Goal: Find specific fact: Find specific fact

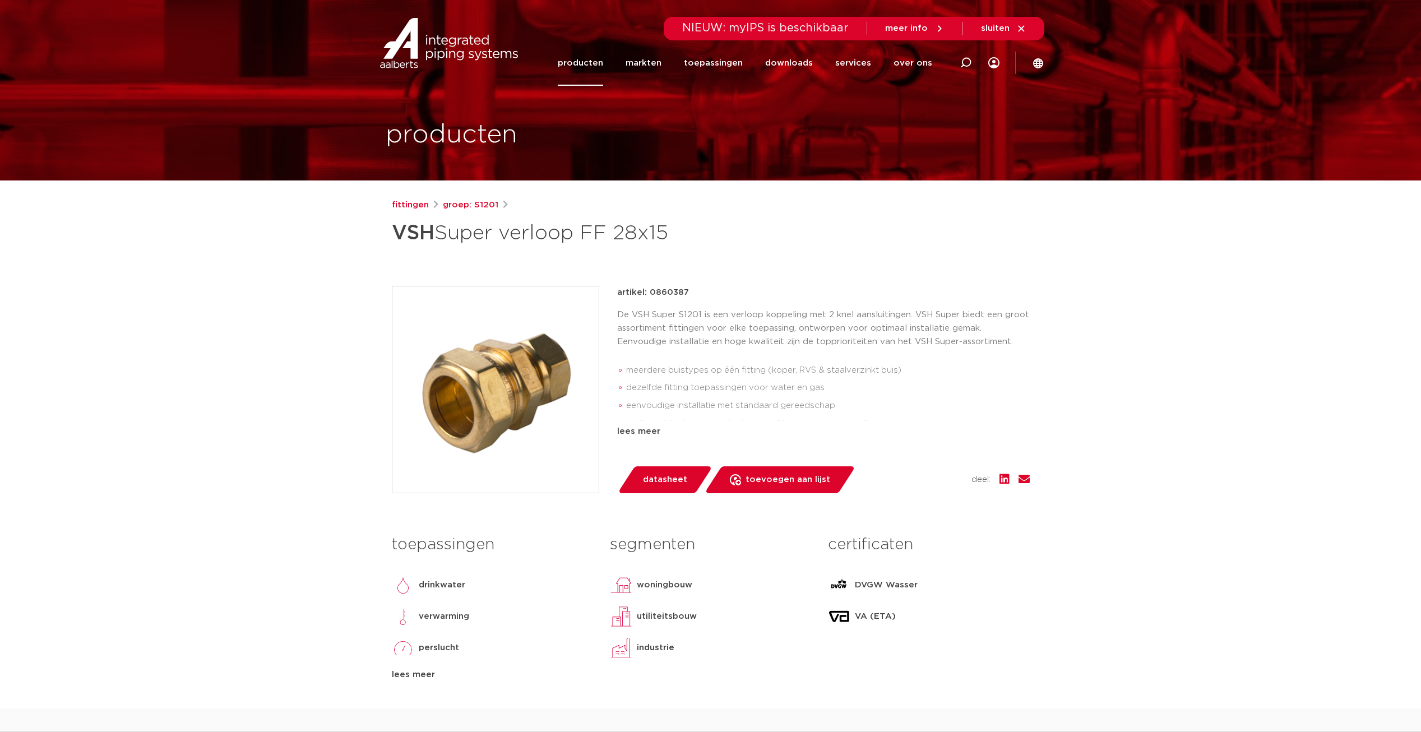
click at [602, 62] on link "producten" at bounding box center [580, 62] width 45 height 45
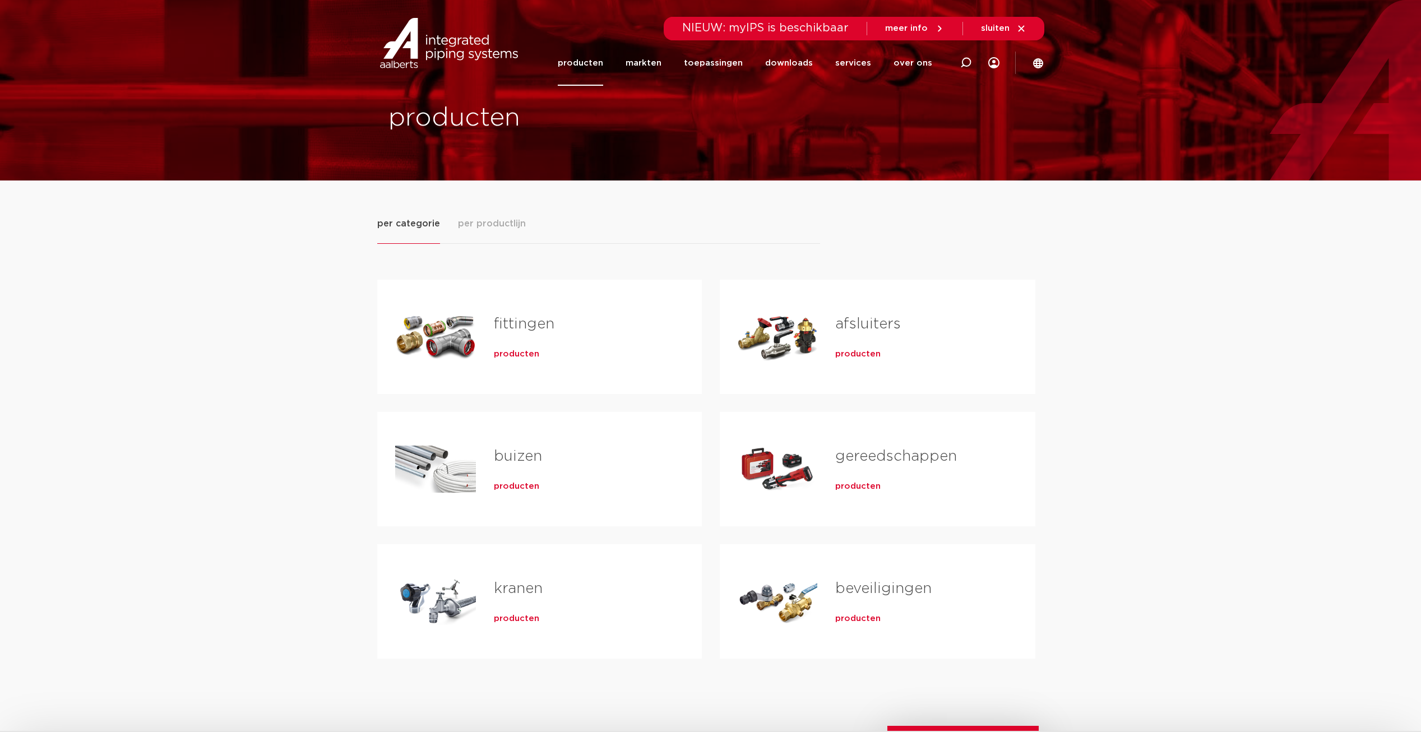
click at [525, 353] on span "producten" at bounding box center [516, 354] width 45 height 11
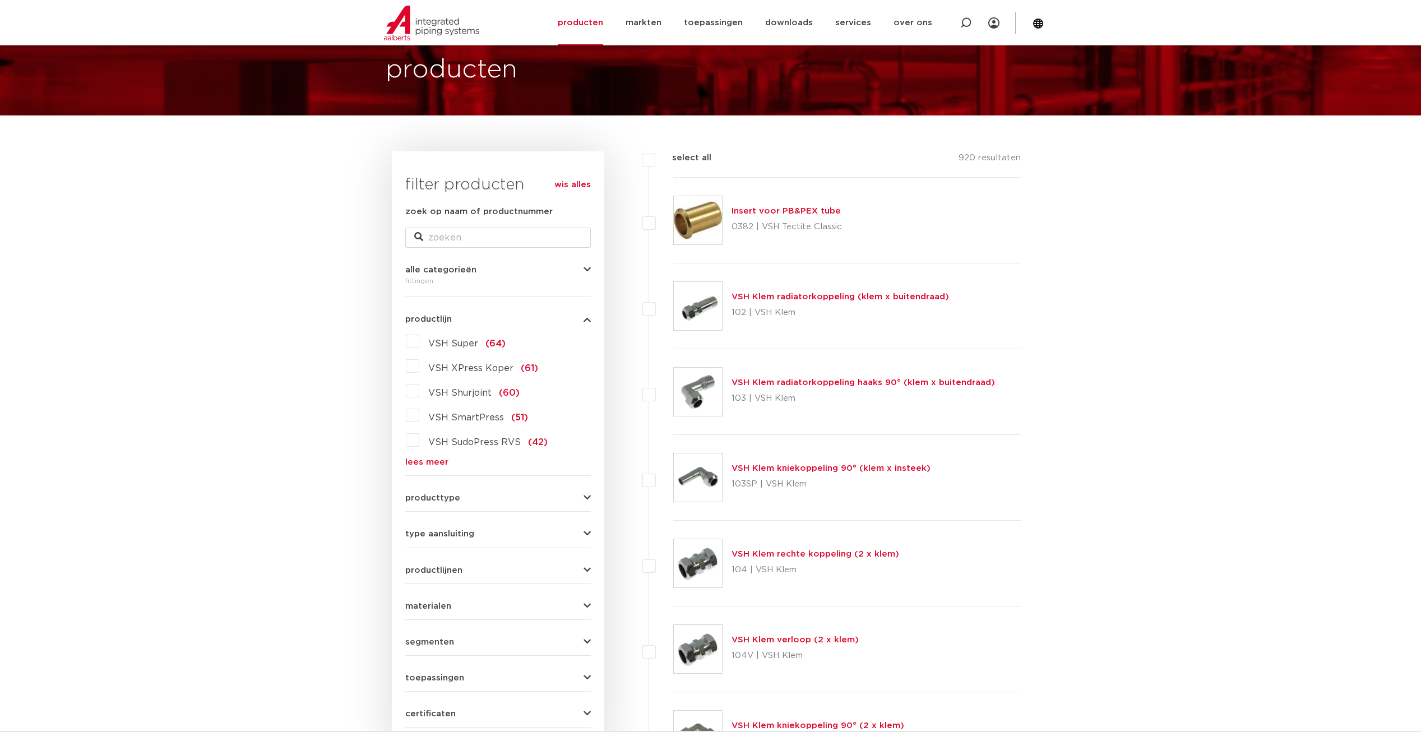
scroll to position [168, 0]
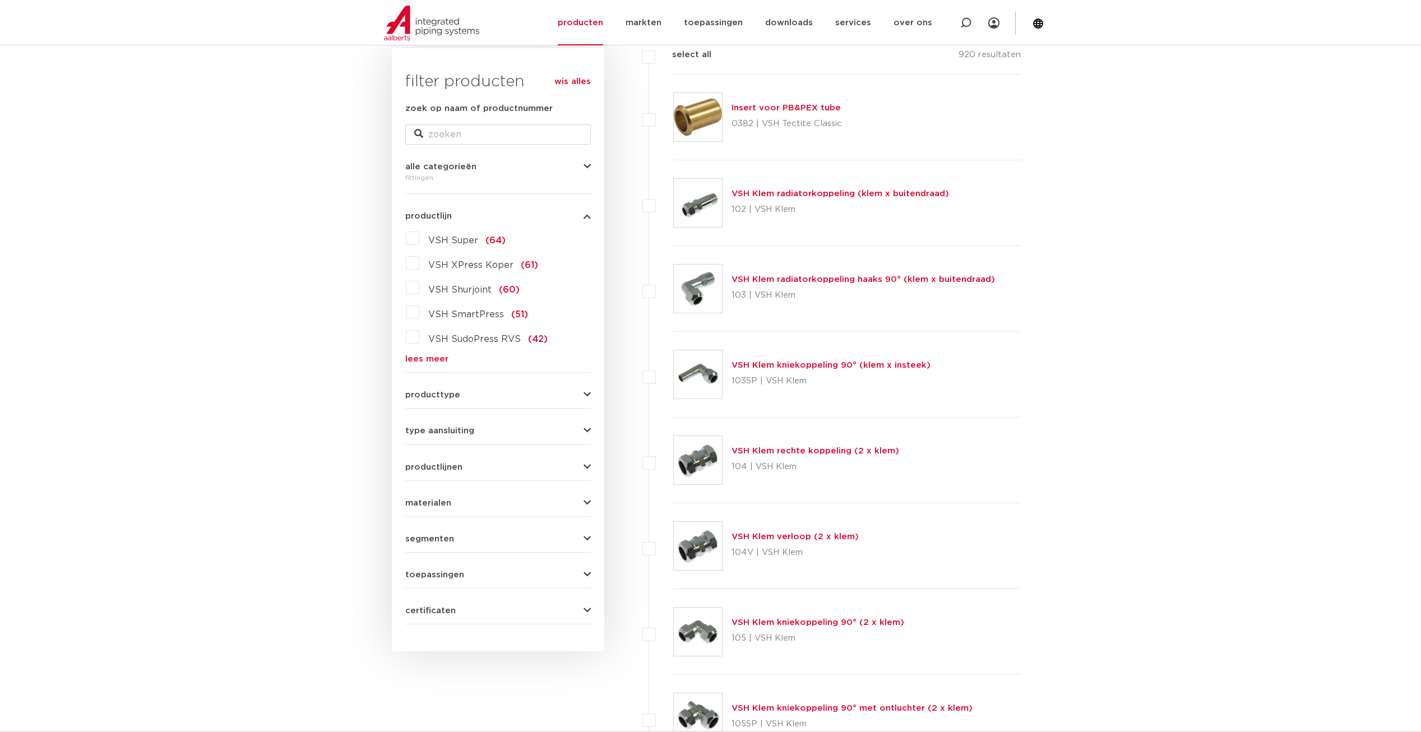
click at [587, 397] on icon "button" at bounding box center [586, 395] width 7 height 8
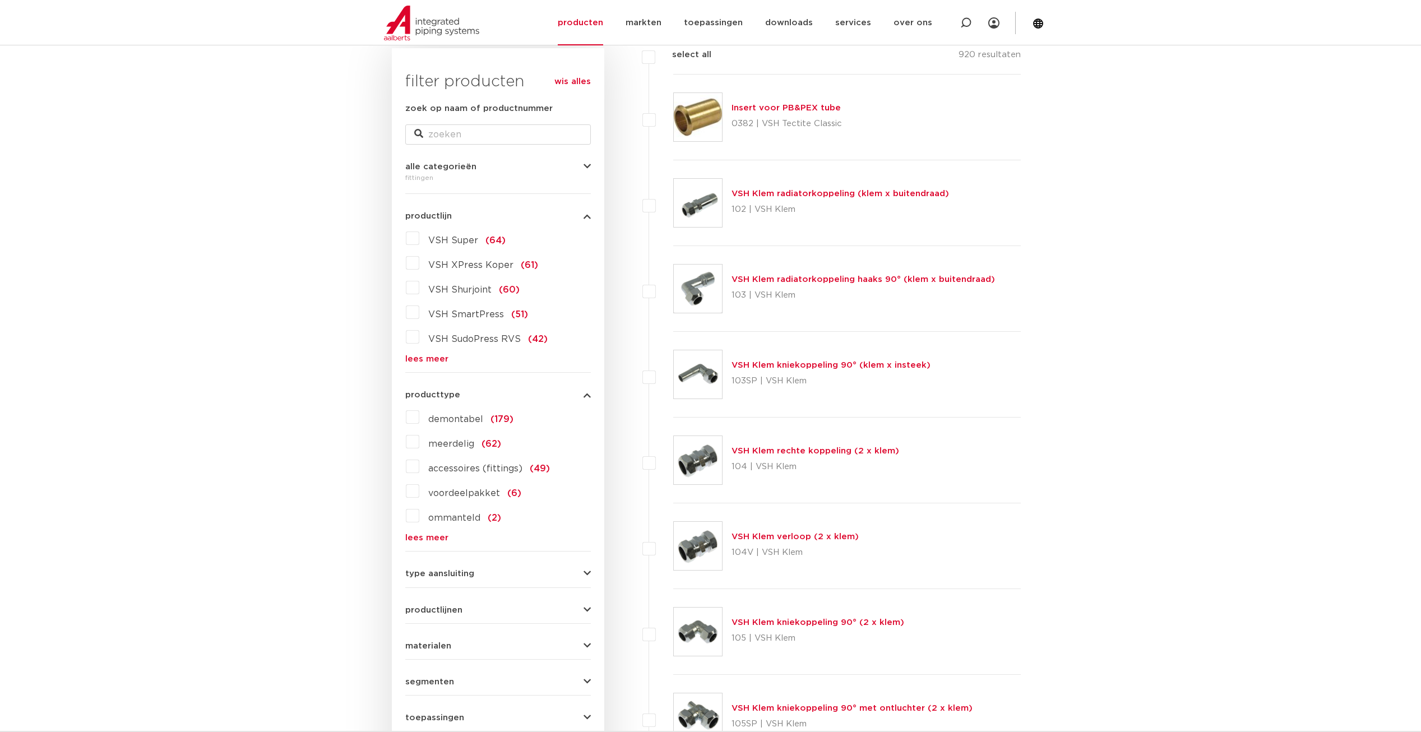
click at [587, 397] on icon "button" at bounding box center [586, 395] width 7 height 8
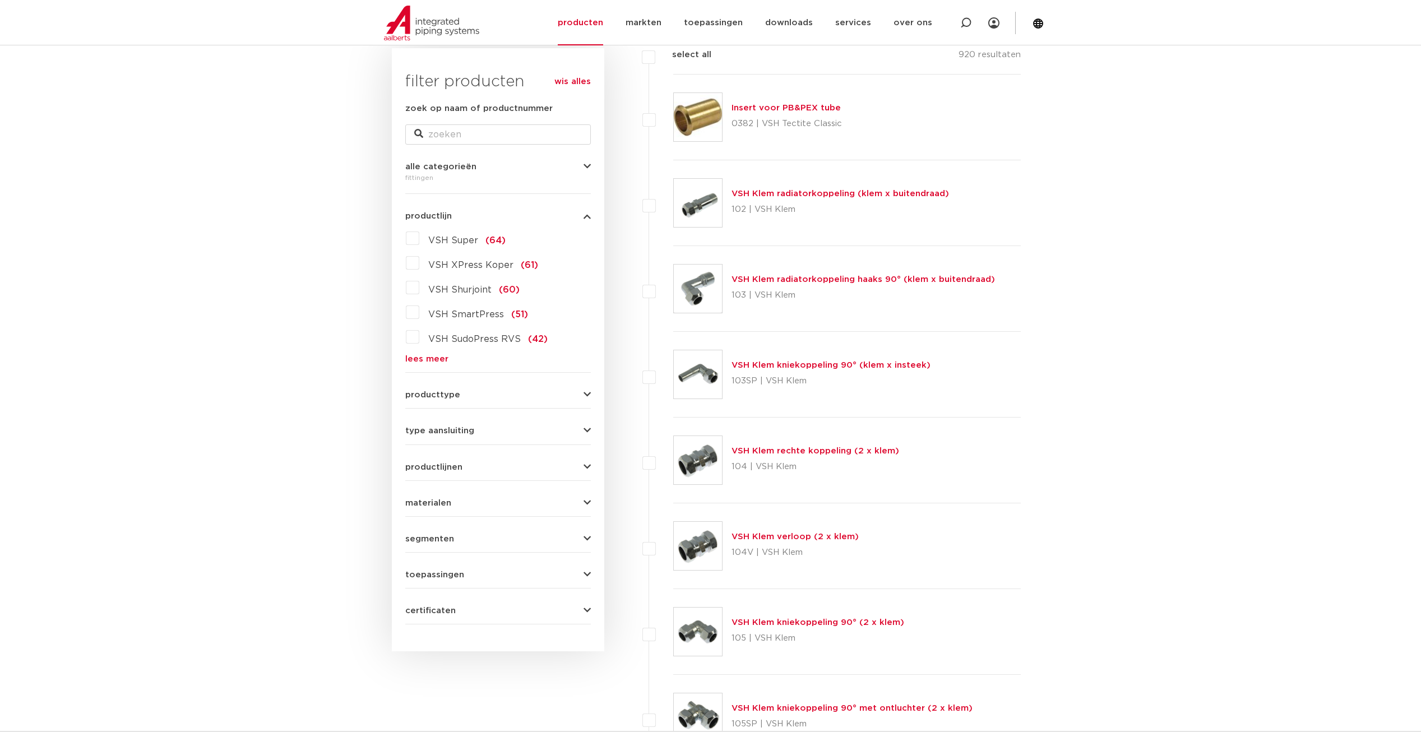
click at [573, 428] on button "type aansluiting" at bounding box center [498, 431] width 186 height 8
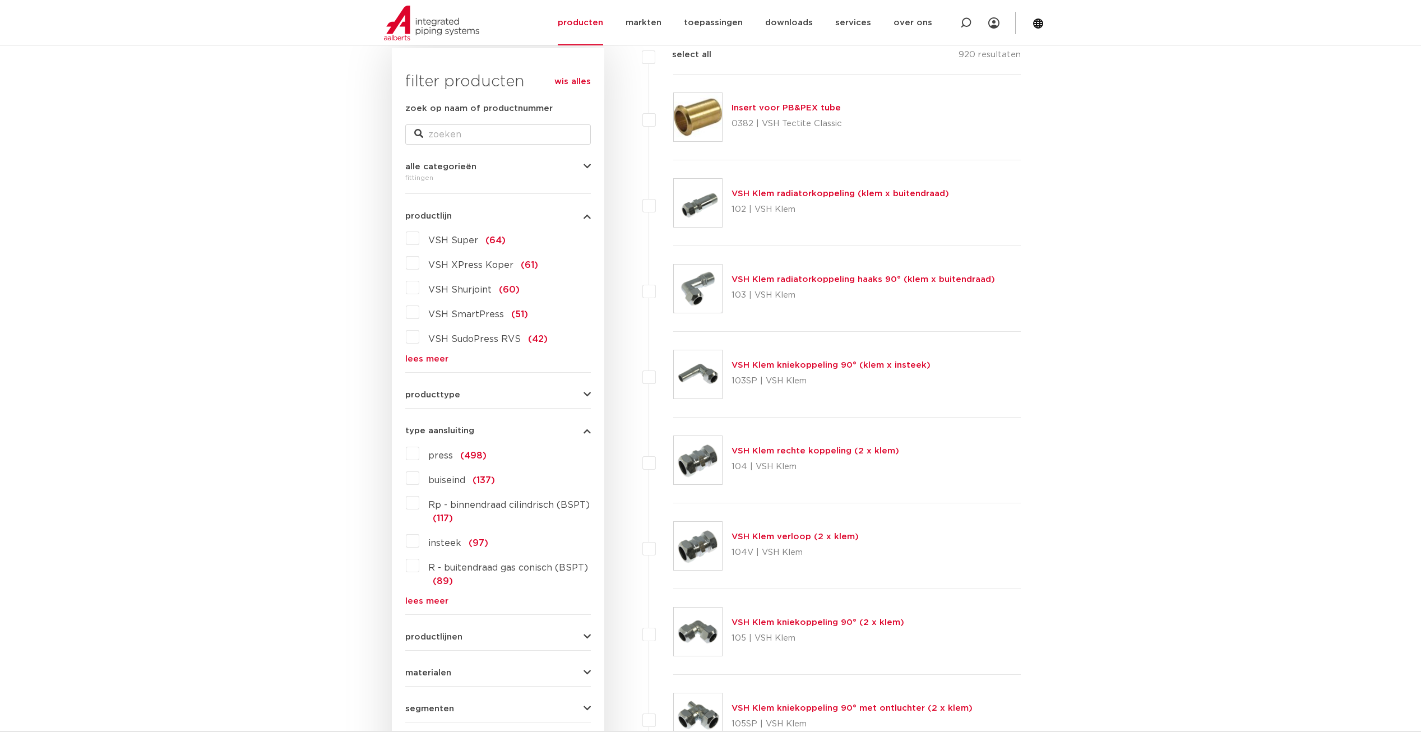
click at [573, 428] on button "type aansluiting" at bounding box center [498, 431] width 186 height 8
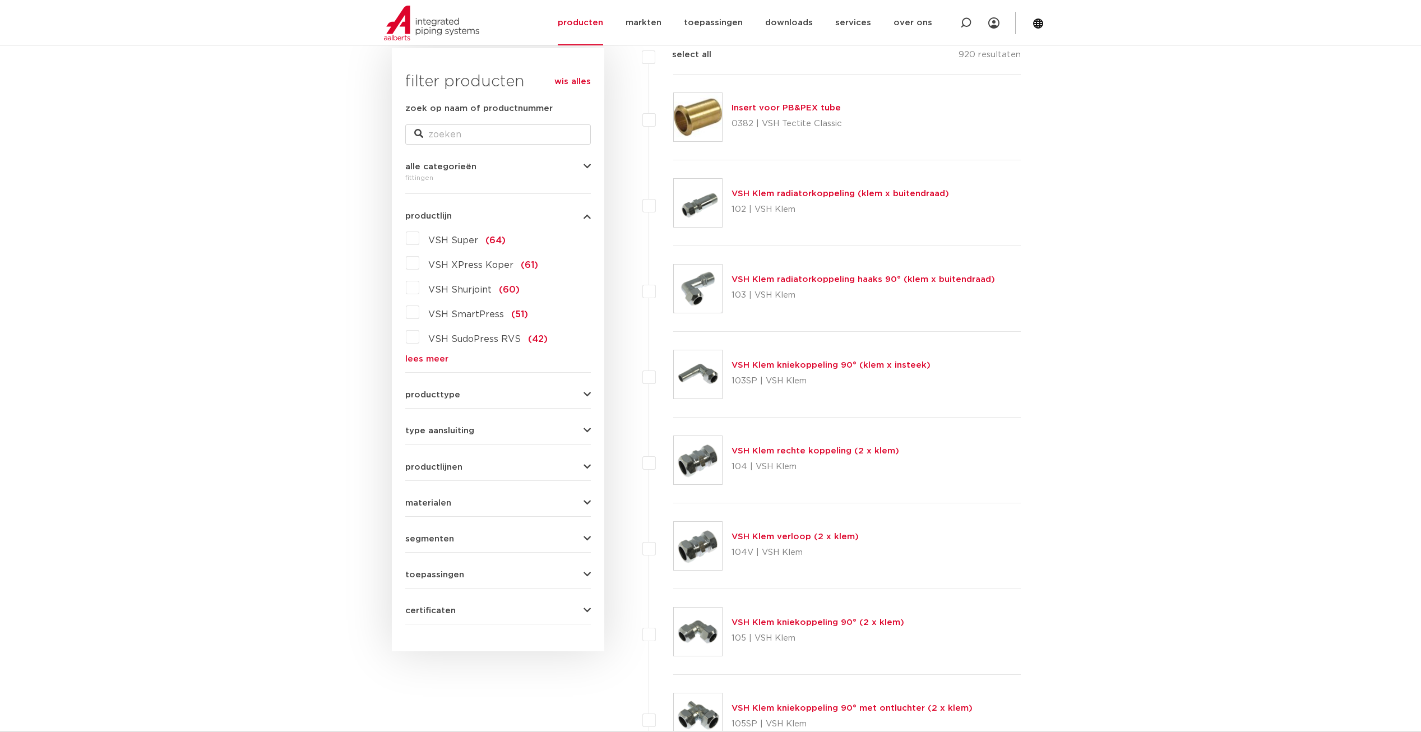
click at [581, 464] on button "productlijnen" at bounding box center [498, 467] width 186 height 8
click at [580, 504] on button "materialen" at bounding box center [498, 503] width 186 height 8
click at [419, 523] on label "messing (311)" at bounding box center [455, 525] width 73 height 18
click at [0, 0] on input "messing (311)" at bounding box center [0, 0] width 0 height 0
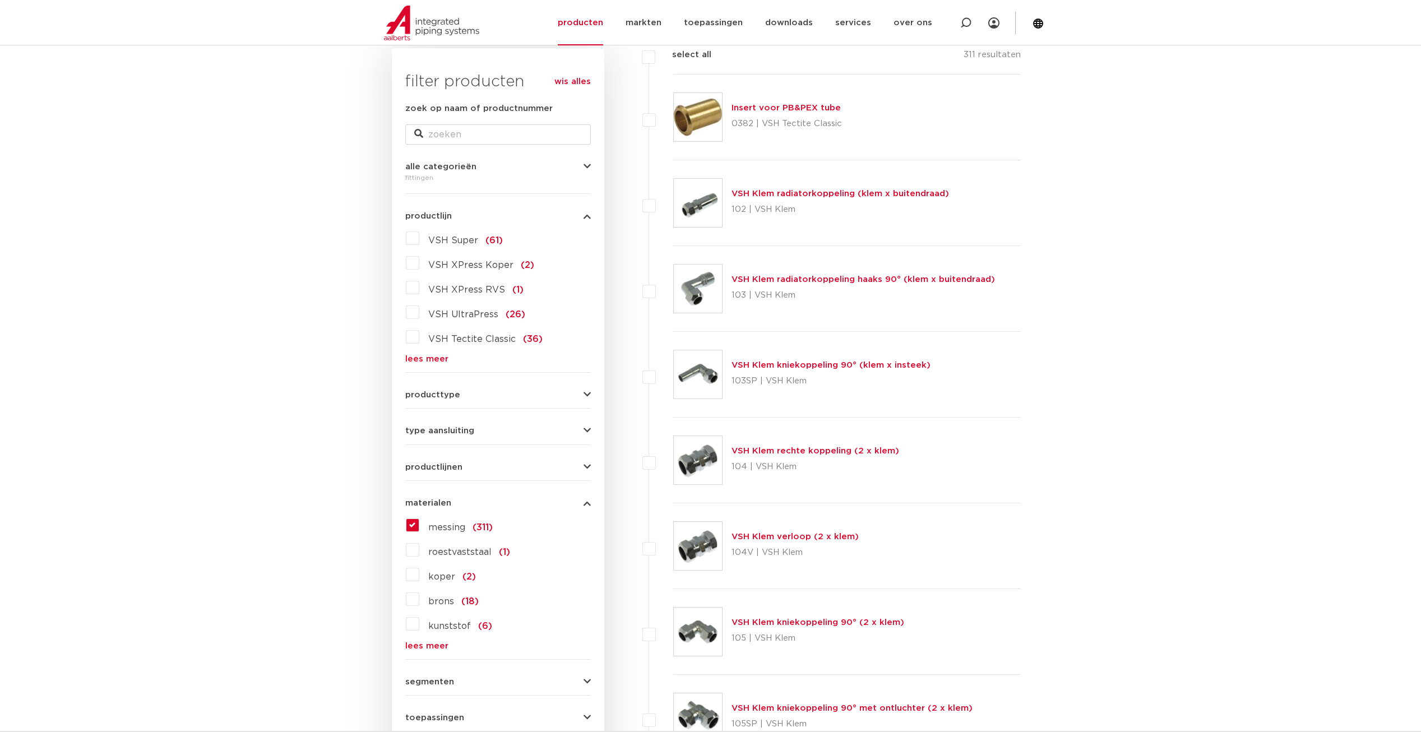
click at [419, 599] on label "brons (18)" at bounding box center [448, 599] width 59 height 18
click at [0, 0] on input "brons (18)" at bounding box center [0, 0] width 0 height 0
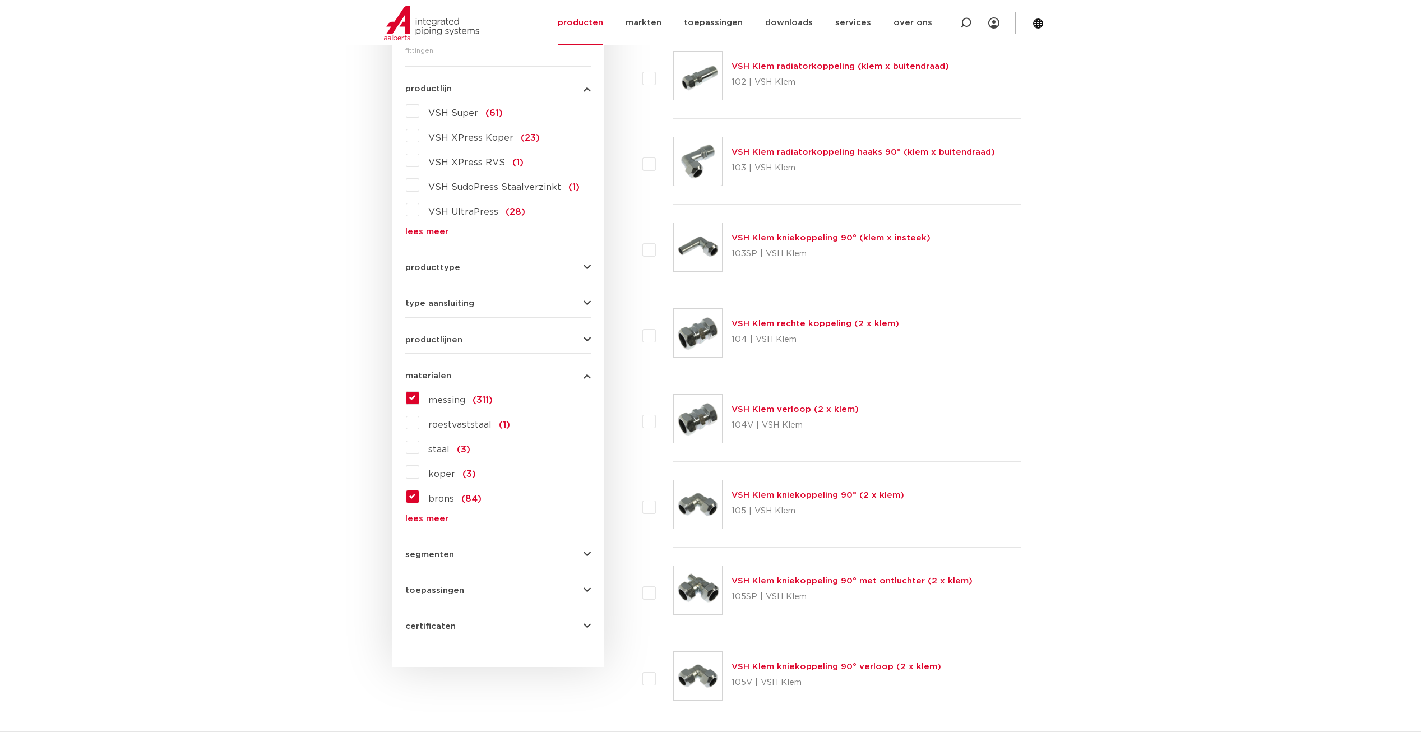
scroll to position [448, 0]
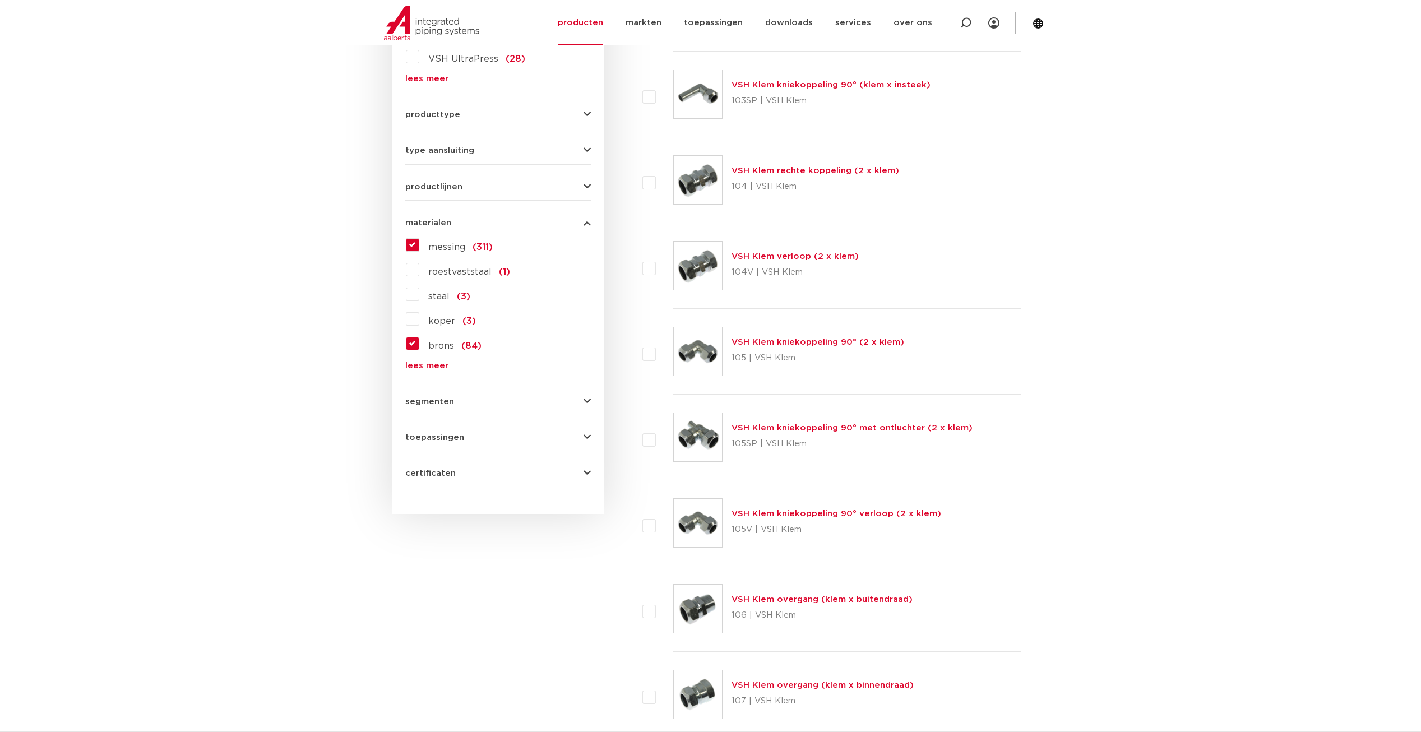
click at [571, 400] on button "segmenten" at bounding box center [498, 401] width 186 height 8
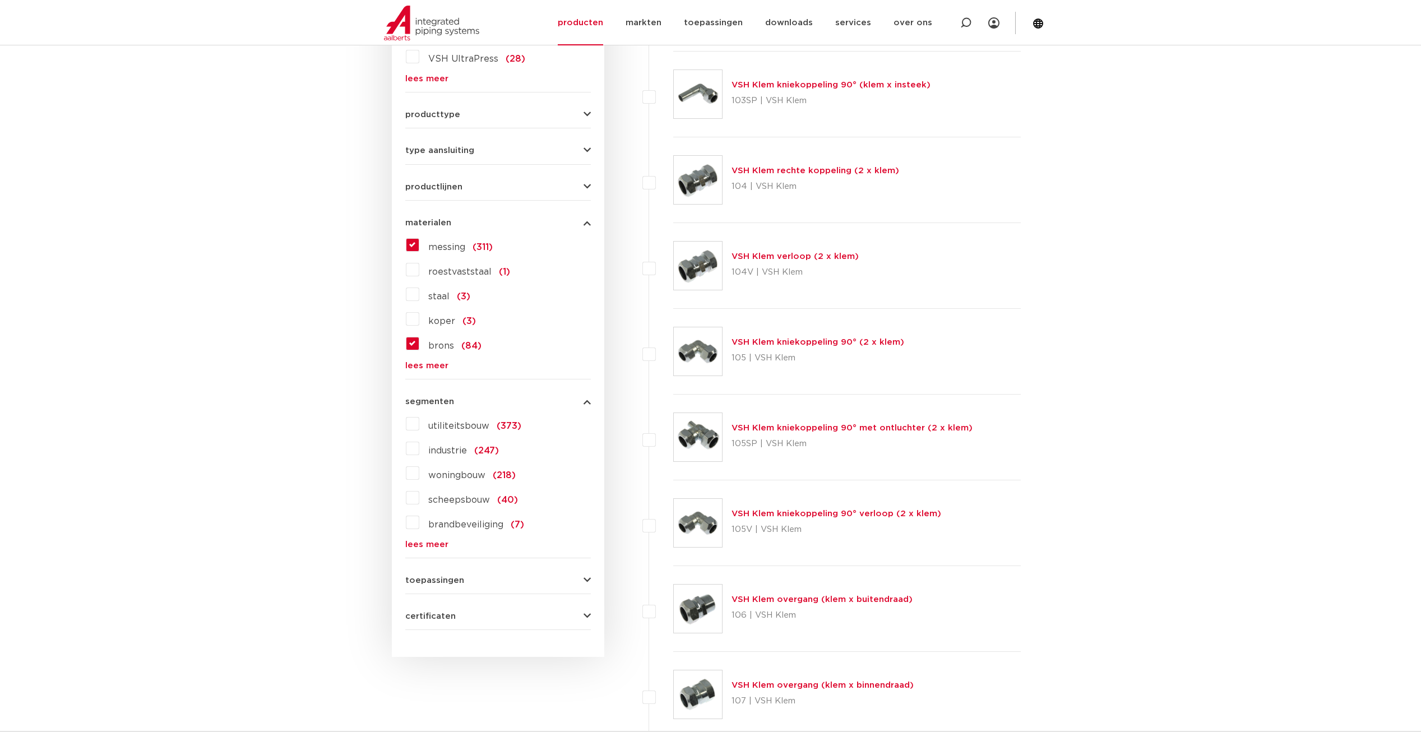
click at [571, 400] on button "segmenten" at bounding box center [498, 401] width 186 height 8
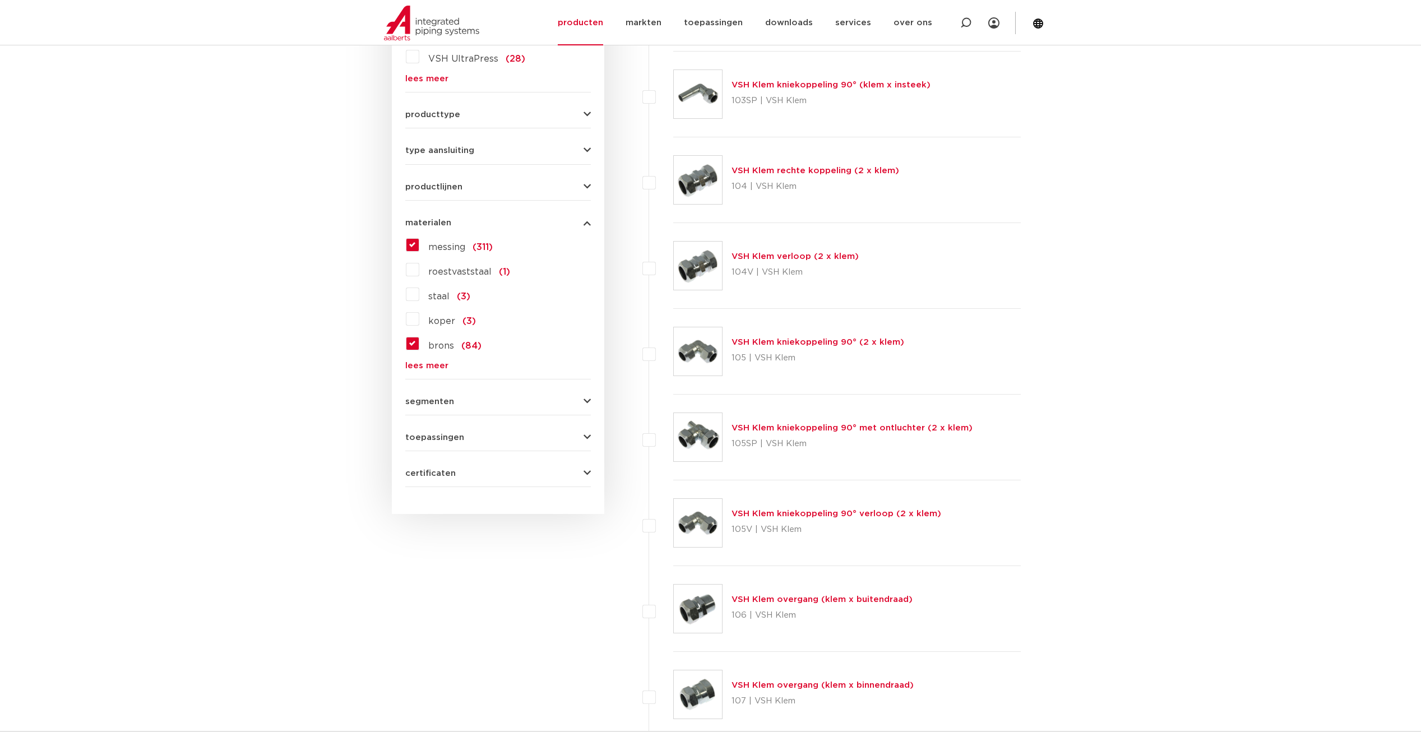
click at [565, 449] on form "zoek op naam of productnummer alle categorieën fittingen fittingen afsluiters b…" at bounding box center [498, 154] width 186 height 665
click at [565, 443] on form "zoek op naam of productnummer alle categorieën fittingen fittingen afsluiters b…" at bounding box center [498, 154] width 186 height 665
click at [591, 436] on div "wis alles filter producten zoek op naam of productnummer alle categorieën fitti…" at bounding box center [498, 141] width 212 height 746
click at [586, 436] on icon "button" at bounding box center [586, 437] width 7 height 8
click at [419, 535] on label "drinkwater (261)" at bounding box center [463, 534] width 89 height 18
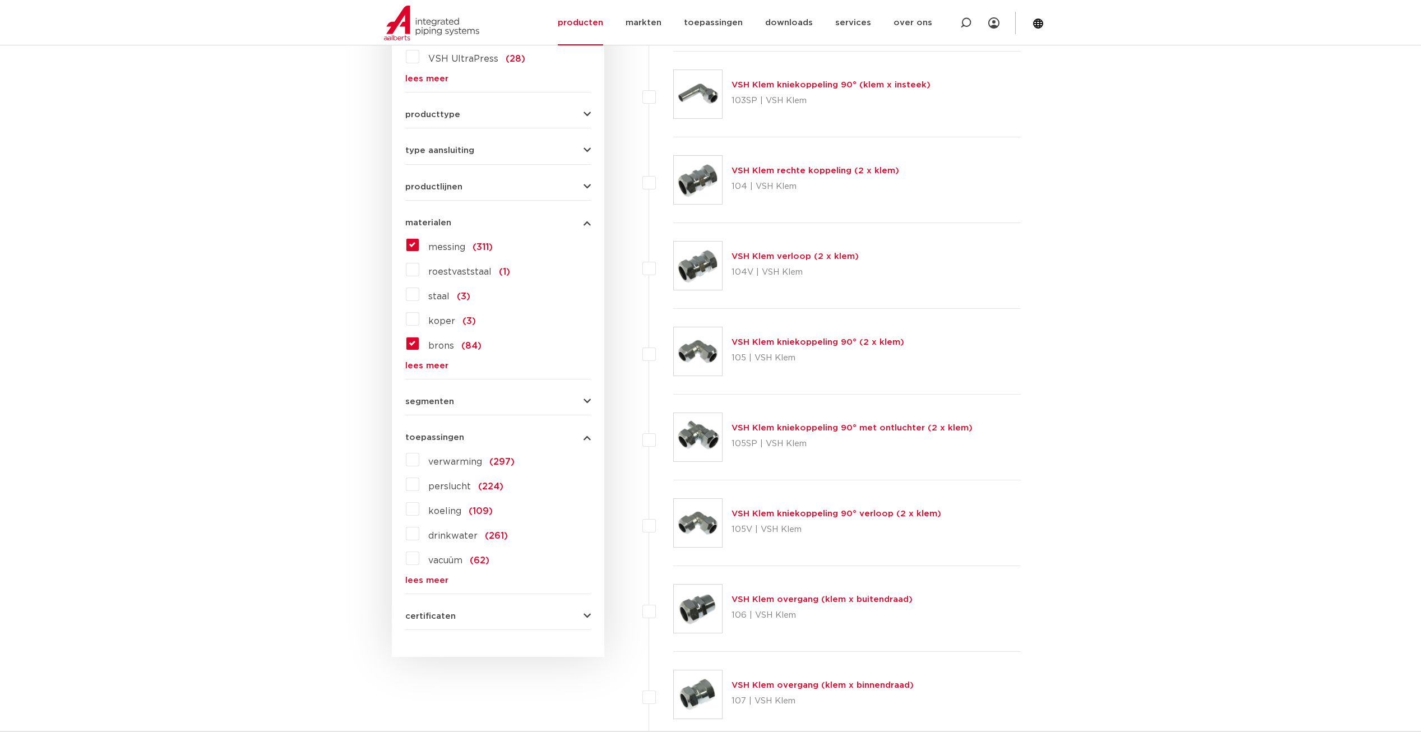
click at [0, 0] on input "drinkwater (261)" at bounding box center [0, 0] width 0 height 0
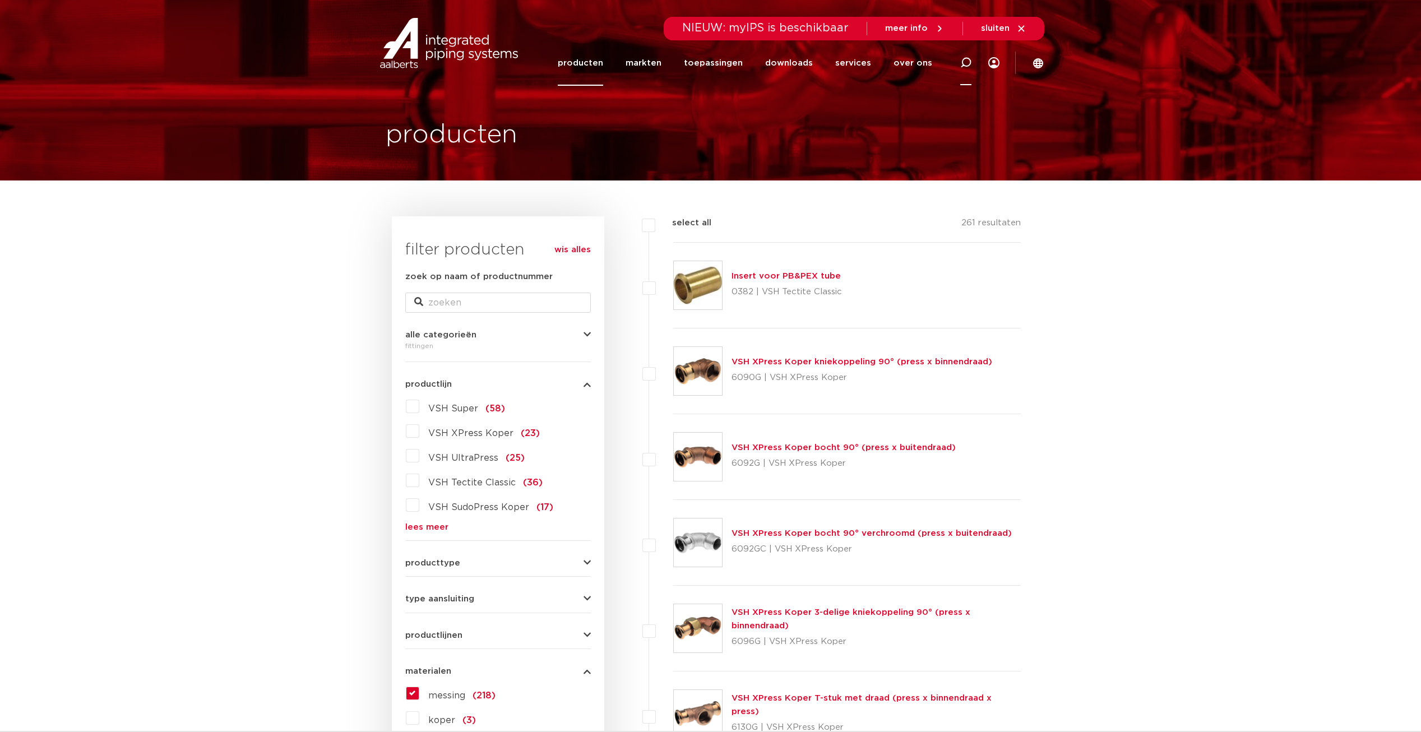
click at [964, 61] on icon at bounding box center [965, 62] width 11 height 11
type input "verloopring"
click button "Zoeken" at bounding box center [0, 0] width 0 height 0
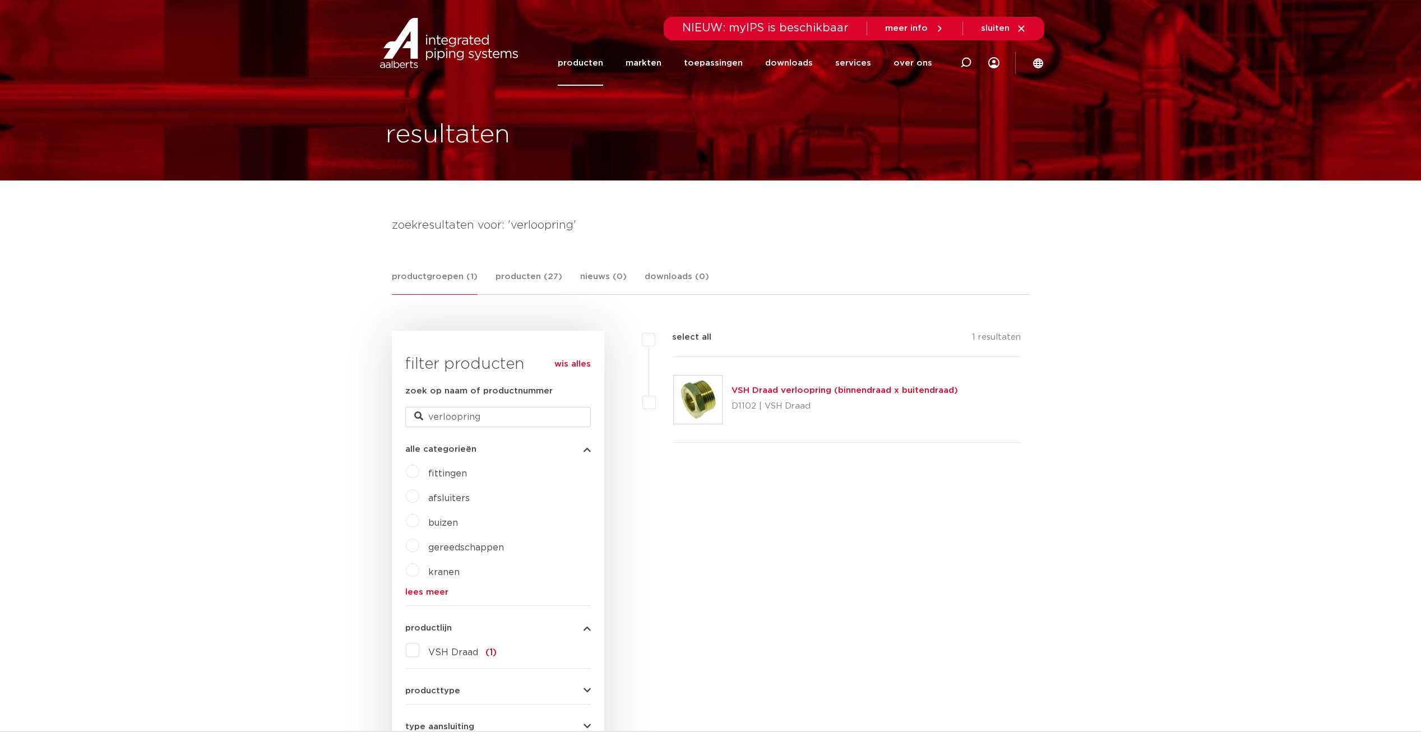
click at [783, 391] on link "VSH Draad verloopring (binnendraad x buitendraad)" at bounding box center [844, 390] width 226 height 8
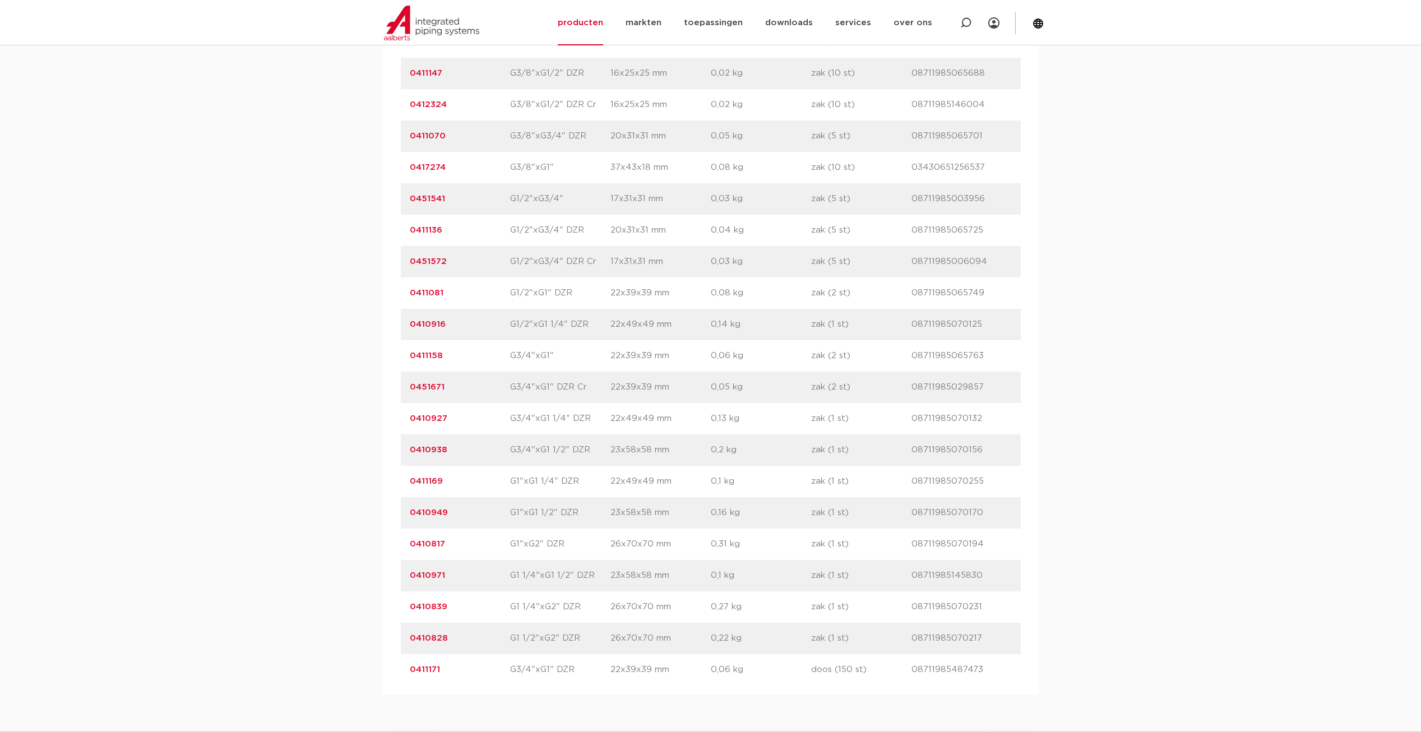
scroll to position [1065, 0]
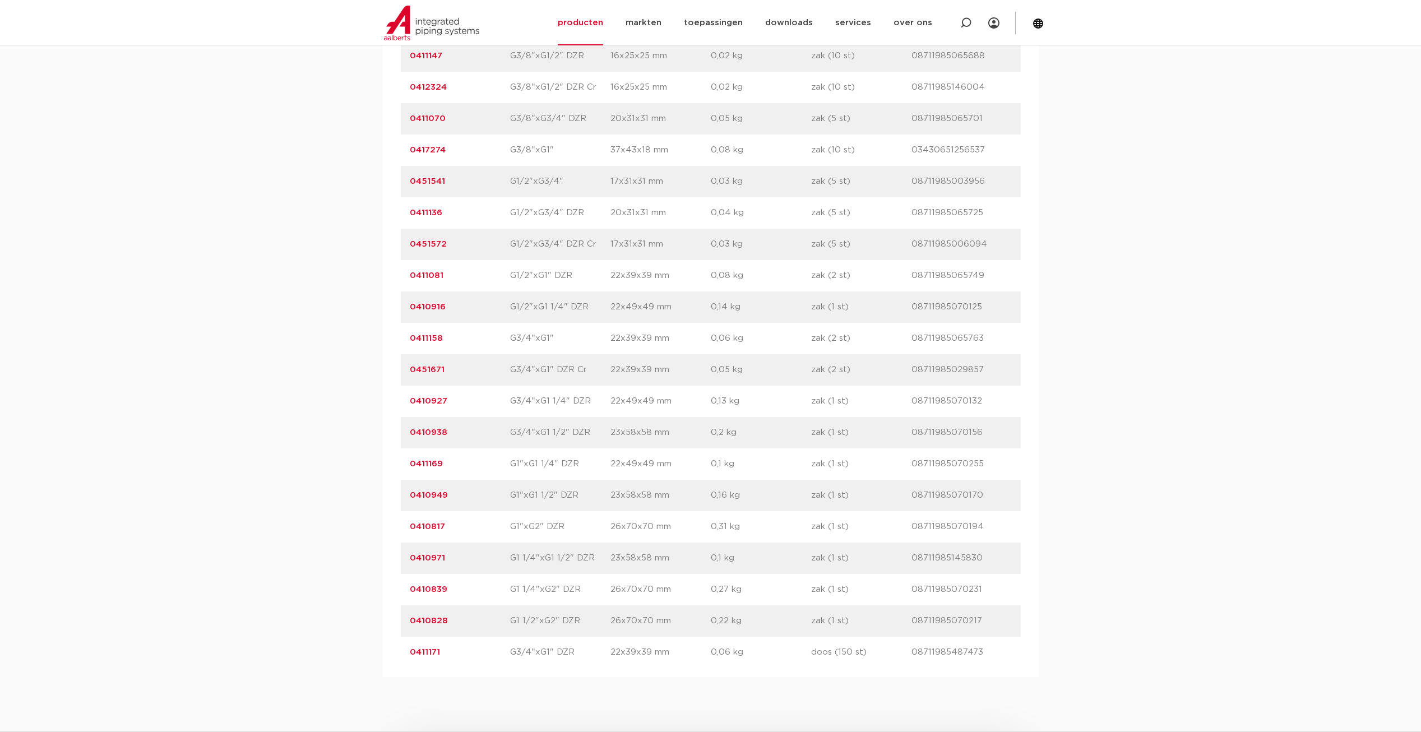
drag, startPoint x: 455, startPoint y: 618, endPoint x: 406, endPoint y: 622, distance: 49.0
click at [406, 622] on div "artikelnummer 0410828 afmeting G1 1/2"xG2" DZR [GEOGRAPHIC_DATA] 26x70x70 mm ge…" at bounding box center [711, 620] width 620 height 31
drag, startPoint x: 406, startPoint y: 622, endPoint x: 415, endPoint y: 620, distance: 9.1
copy link "0410828"
